Goal: Use online tool/utility

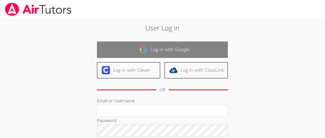
click at [125, 49] on link "Log in with Google" at bounding box center [162, 50] width 131 height 16
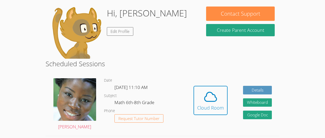
scroll to position [53, 0]
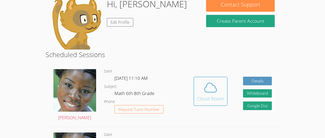
click at [206, 91] on icon at bounding box center [210, 88] width 15 height 15
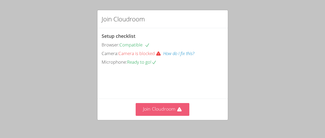
click at [150, 110] on button "Join Cloudroom" at bounding box center [163, 109] width 54 height 13
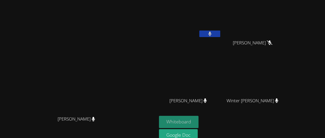
click at [198, 122] on button "Whiteboard" at bounding box center [179, 122] width 40 height 12
